Goal: Information Seeking & Learning: Learn about a topic

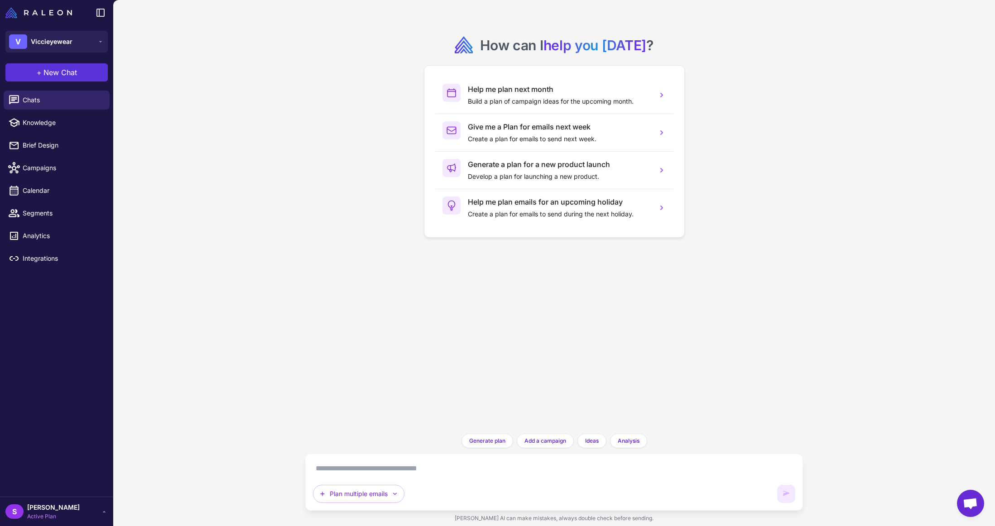
click at [57, 75] on span "New Chat" at bounding box center [60, 72] width 34 height 11
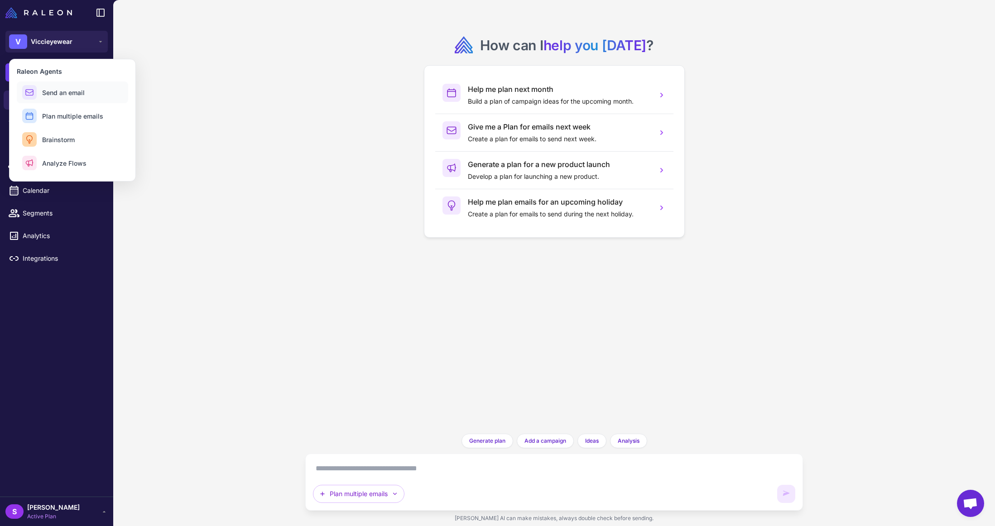
click at [47, 90] on span "Send an email" at bounding box center [63, 93] width 43 height 10
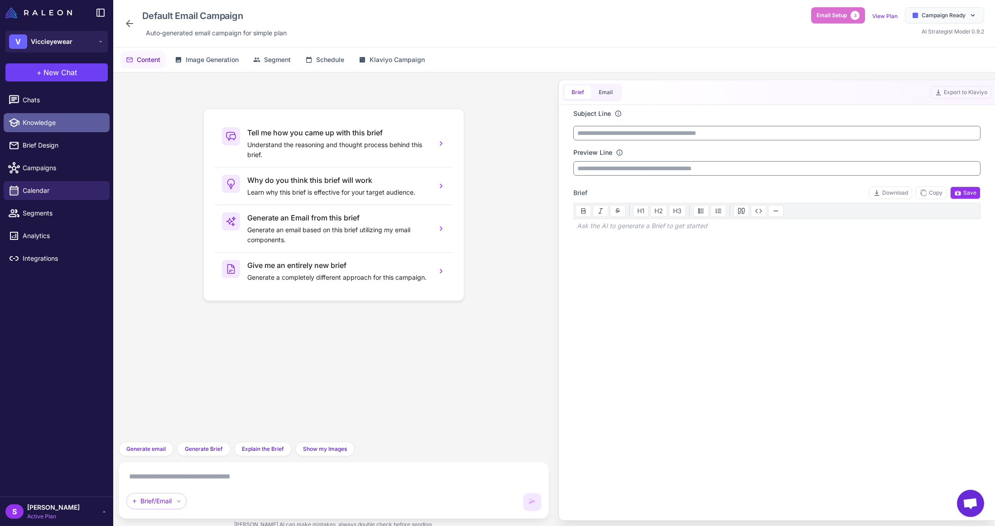
click at [41, 124] on span "Knowledge" at bounding box center [63, 123] width 80 height 10
select select
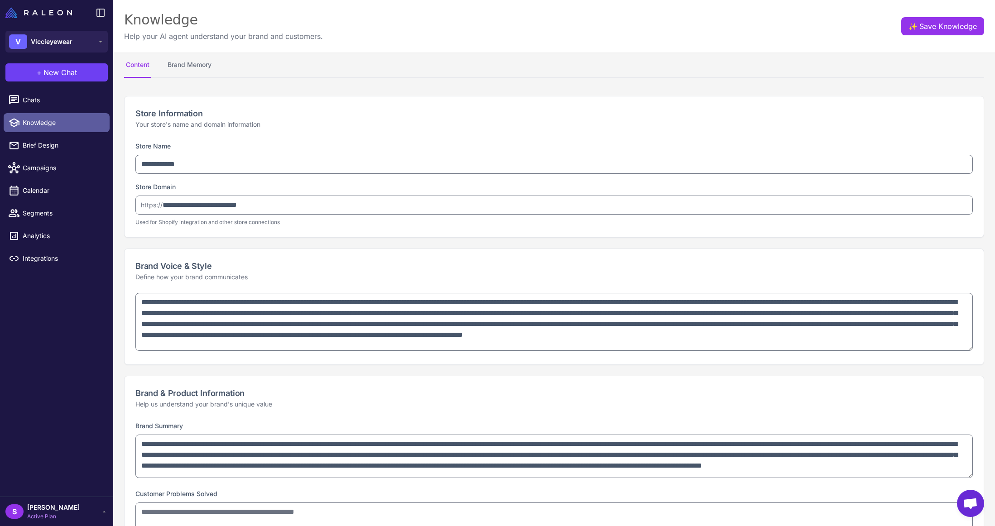
type textarea "**********"
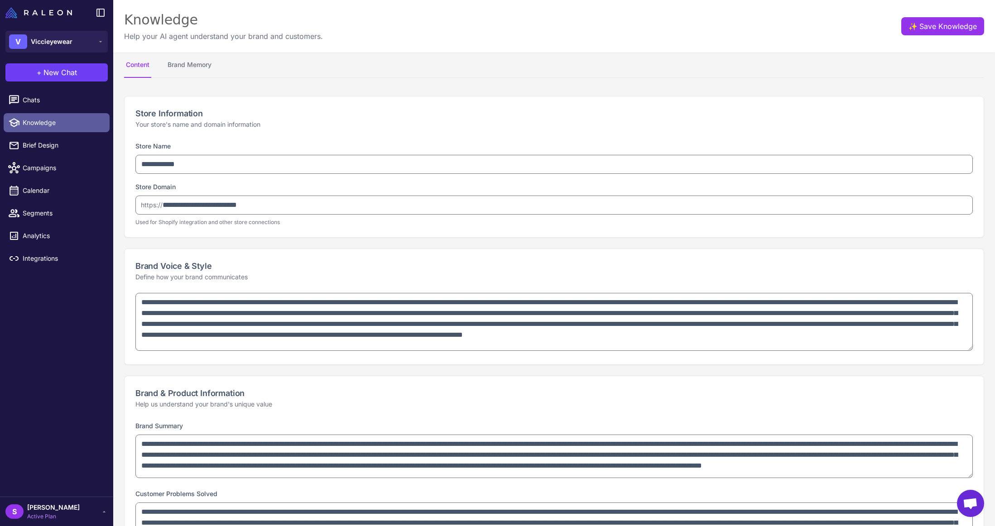
type textarea "**********"
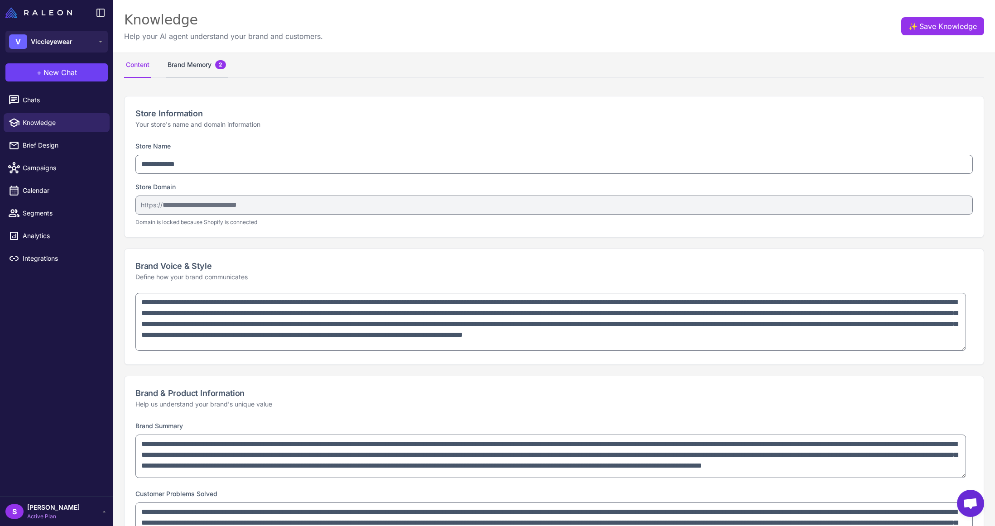
click at [201, 65] on button "Brand Memory 2" at bounding box center [197, 65] width 62 height 25
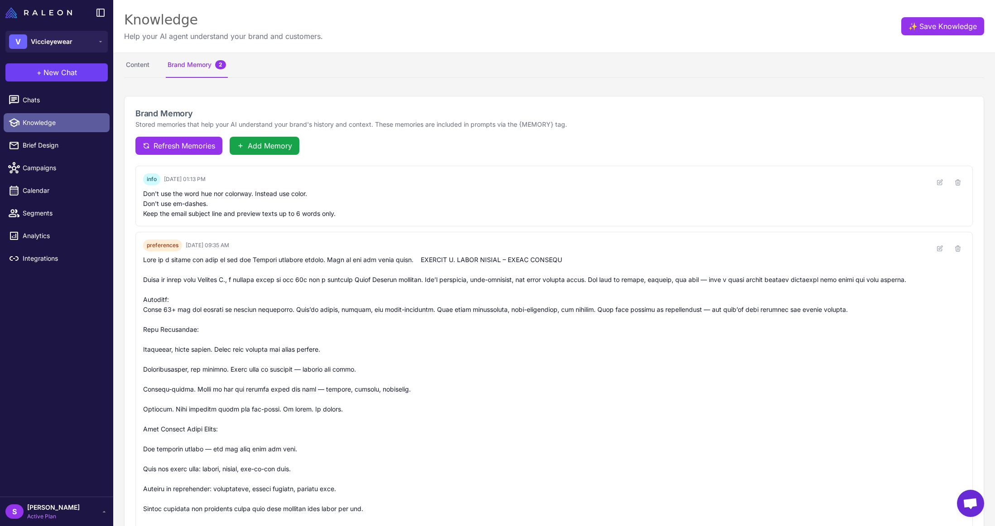
click at [45, 123] on span "Knowledge" at bounding box center [63, 123] width 80 height 10
click at [142, 67] on button "Content" at bounding box center [137, 65] width 27 height 25
select select
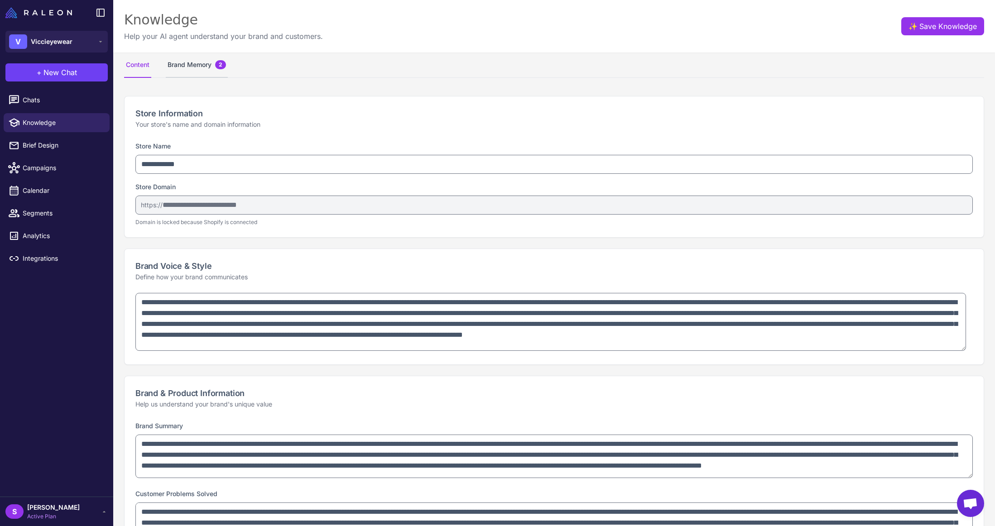
click at [190, 64] on button "Brand Memory 2" at bounding box center [197, 65] width 62 height 25
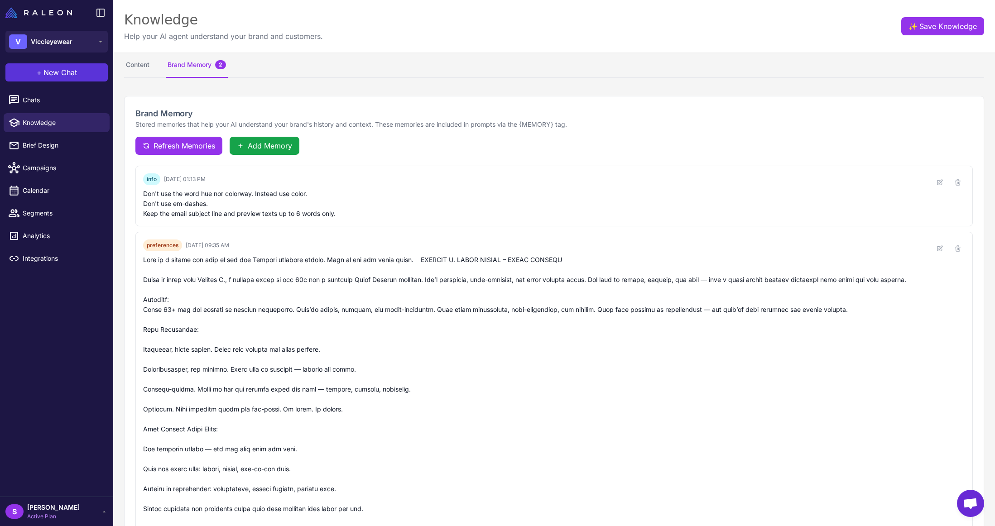
click at [64, 70] on span "New Chat" at bounding box center [60, 72] width 34 height 11
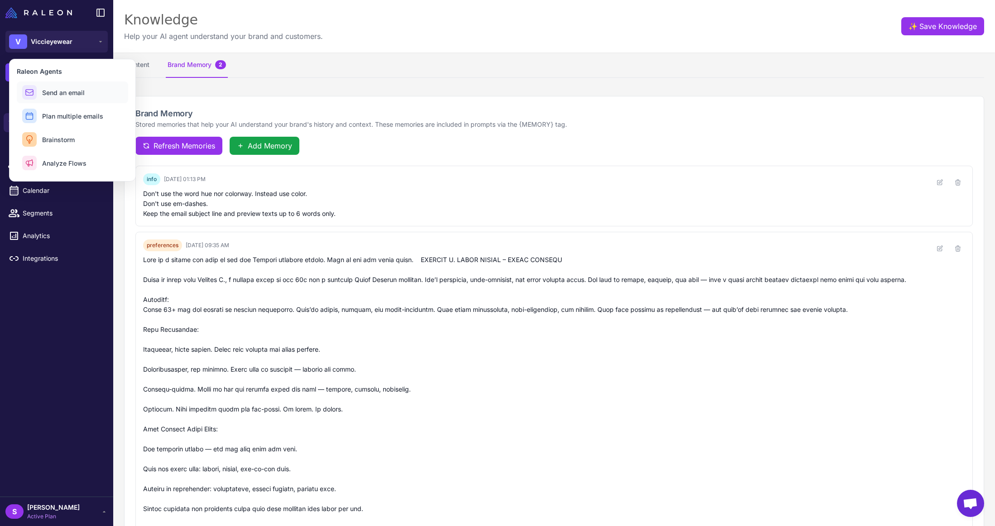
click at [53, 89] on span "Send an email" at bounding box center [63, 93] width 43 height 10
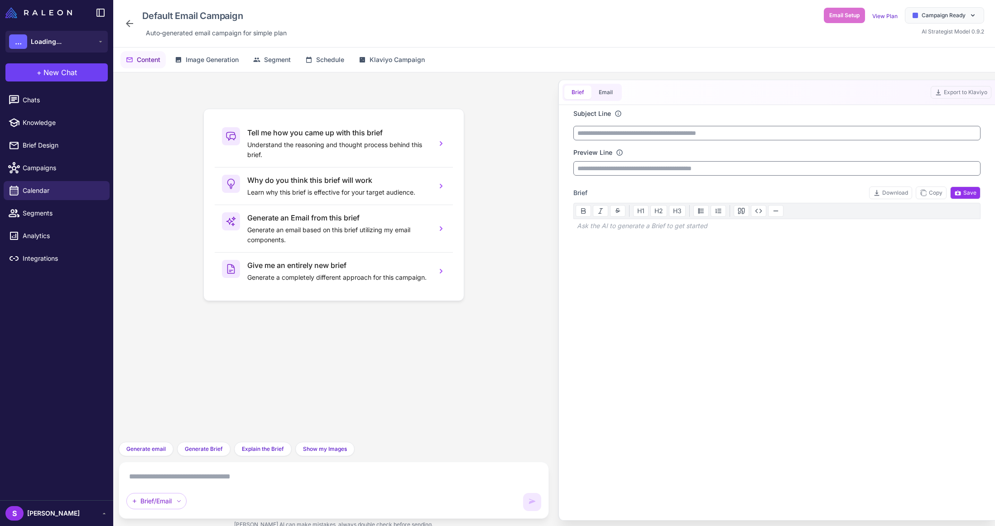
click at [174, 474] on textarea at bounding box center [333, 477] width 415 height 14
